Goal: Navigation & Orientation: Find specific page/section

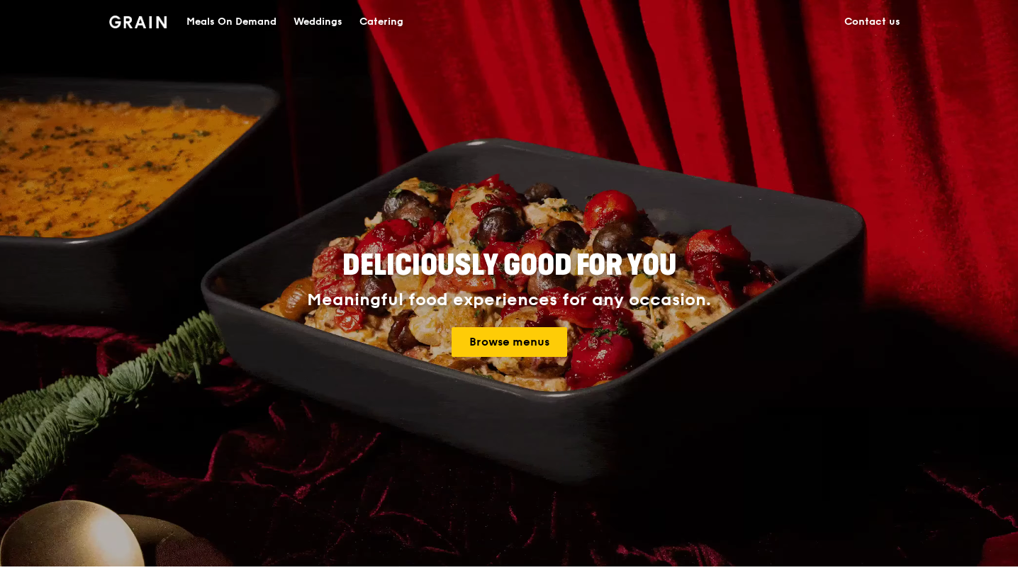
click at [370, 16] on div "Catering" at bounding box center [381, 22] width 44 height 43
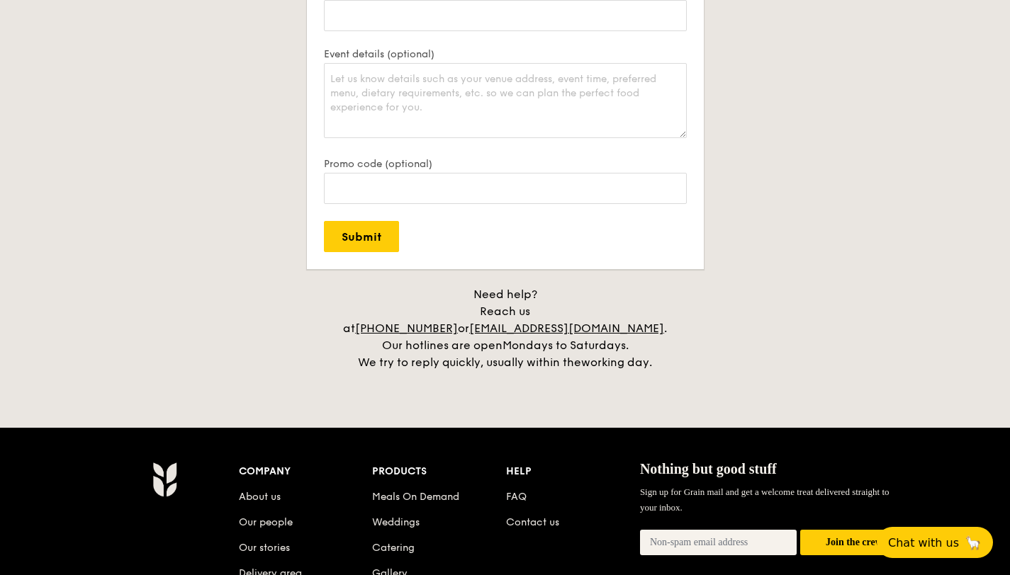
scroll to position [3268, 0]
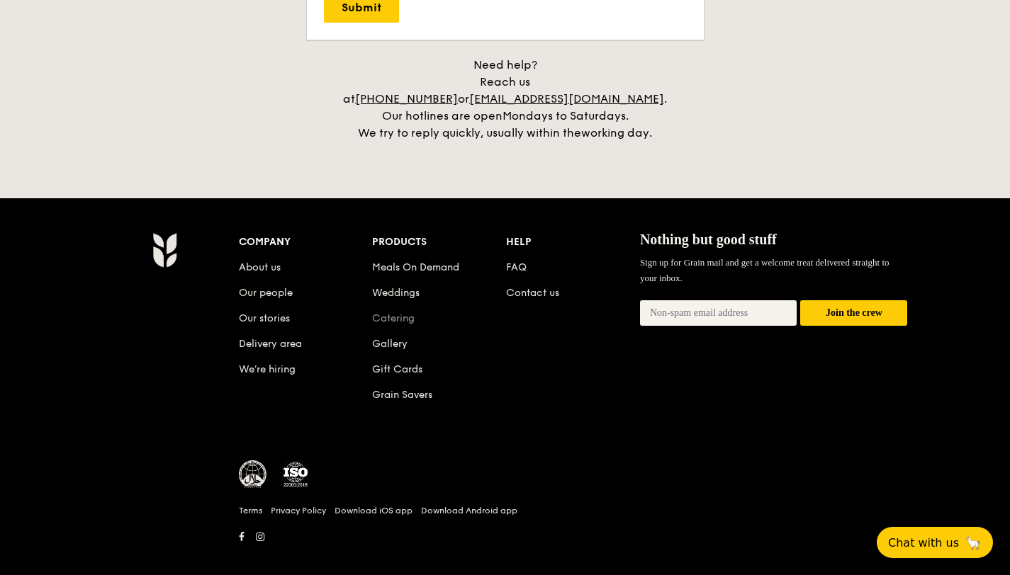
click at [398, 313] on link "Catering" at bounding box center [393, 319] width 43 height 12
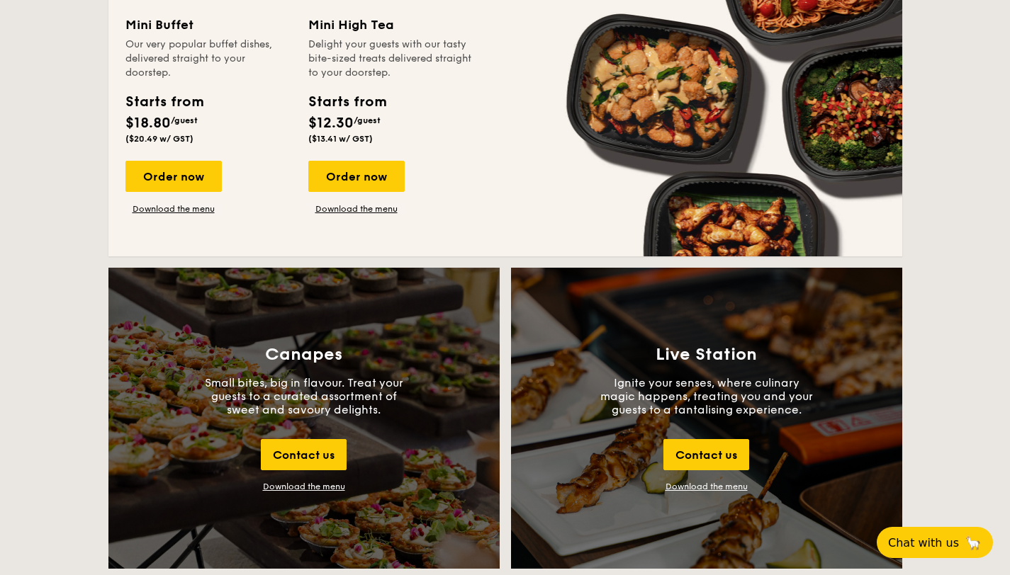
scroll to position [3268, 0]
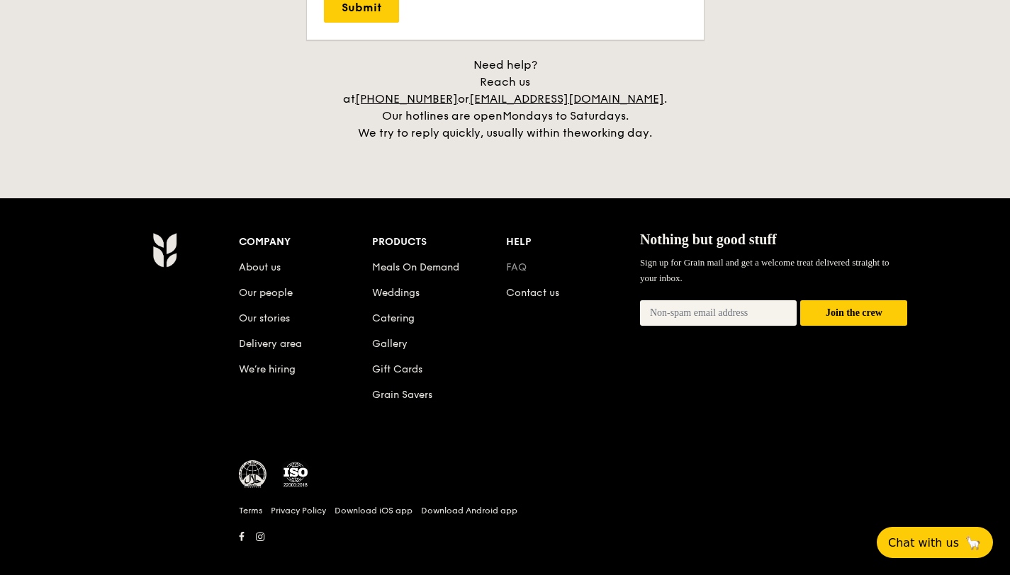
click at [517, 262] on link "FAQ" at bounding box center [516, 268] width 21 height 12
